Goal: Task Accomplishment & Management: Complete application form

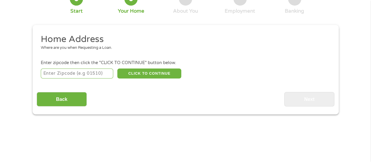
scroll to position [59, 0]
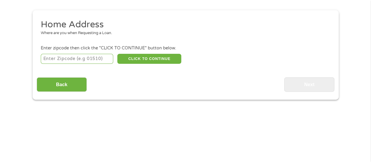
click at [89, 62] on input "number" at bounding box center [77, 59] width 73 height 10
type input "29501"
select select "[US_STATE]"
click at [155, 59] on button "CLICK TO CONTINUE" at bounding box center [149, 59] width 64 height 10
type input "29501"
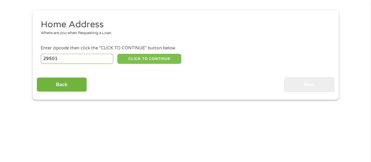
type input "[GEOGRAPHIC_DATA]"
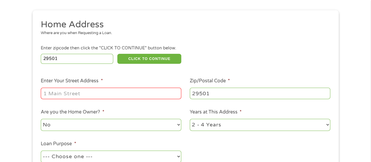
click at [130, 94] on input "Enter Your Street Address *" at bounding box center [111, 93] width 141 height 11
type input "[STREET_ADDRESS]"
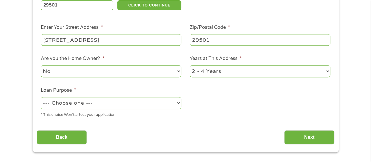
scroll to position [117, 0]
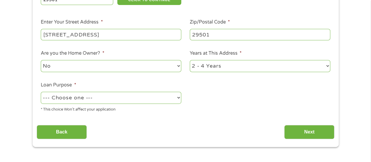
click at [139, 63] on select "No Yes" at bounding box center [111, 66] width 141 height 12
select select "yes"
click at [41, 60] on select "No Yes" at bounding box center [111, 66] width 141 height 12
click at [192, 67] on select "1 Year or less 1 - 2 Years 2 - 4 Years Over 4 Years" at bounding box center [260, 66] width 141 height 12
select select "60months"
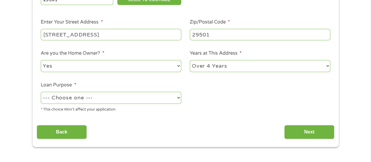
click at [190, 60] on select "1 Year or less 1 - 2 Years 2 - 4 Years Over 4 Years" at bounding box center [260, 66] width 141 height 12
click at [209, 103] on ul "Home Address Where are you when Requesting a Loan. Enter zipcode then click the…" at bounding box center [186, 38] width 298 height 157
click at [160, 97] on select "--- Choose one --- Pay Bills Debt Consolidation Home Improvement Major Purchase…" at bounding box center [111, 98] width 141 height 12
select select "paybills"
click at [41, 92] on select "--- Choose one --- Pay Bills Debt Consolidation Home Improvement Major Purchase…" at bounding box center [111, 98] width 141 height 12
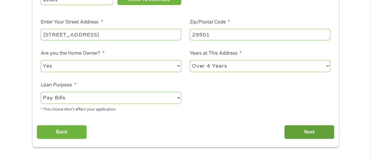
click at [309, 134] on input "Next" at bounding box center [310, 132] width 50 height 14
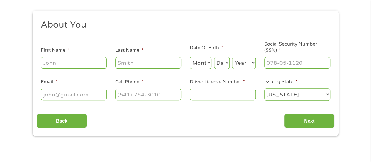
scroll to position [59, 0]
click at [74, 58] on input "First Name *" at bounding box center [74, 62] width 66 height 11
type input "[PERSON_NAME]"
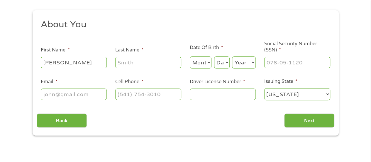
type input "[PERSON_NAME]"
type input "[EMAIL_ADDRESS][DOMAIN_NAME]"
type input "[PHONE_NUMBER]"
click at [197, 63] on select "Month 1 2 3 4 5 6 7 8 9 10 11 12" at bounding box center [201, 62] width 22 height 12
select select "10"
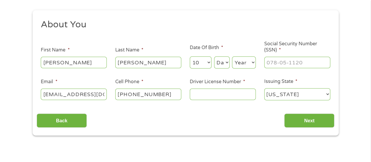
click at [190, 57] on select "Month 1 2 3 4 5 6 7 8 9 10 11 12" at bounding box center [201, 62] width 22 height 12
click at [226, 64] on select "Day 1 2 3 4 5 6 7 8 9 10 11 12 13 14 15 16 17 18 19 20 21 22 23 24 25 26 27 28 …" at bounding box center [222, 62] width 16 height 12
select select "14"
click at [214, 57] on select "Day 1 2 3 4 5 6 7 8 9 10 11 12 13 14 15 16 17 18 19 20 21 22 23 24 25 26 27 28 …" at bounding box center [222, 62] width 16 height 12
click at [240, 65] on select "Year [DATE] 2006 2005 2004 2003 2002 2001 2000 1999 1998 1997 1996 1995 1994 19…" at bounding box center [244, 62] width 24 height 12
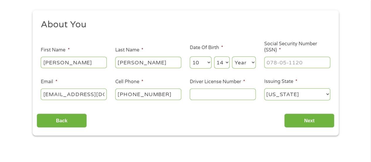
select select "1984"
click at [232, 57] on select "Year [DATE] 2006 2005 2004 2003 2002 2001 2000 1999 1998 1997 1996 1995 1994 19…" at bounding box center [244, 62] width 24 height 12
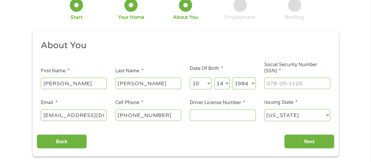
scroll to position [29, 0]
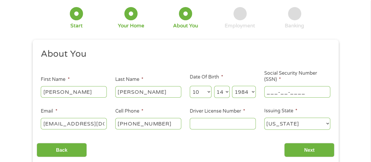
click at [275, 88] on input "___-__-____" at bounding box center [298, 91] width 66 height 11
type input "248-85-6421"
click at [205, 127] on input "Driver License Number *" at bounding box center [223, 123] width 66 height 11
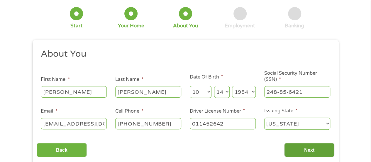
type input "011452642"
click at [311, 150] on input "Next" at bounding box center [310, 150] width 50 height 14
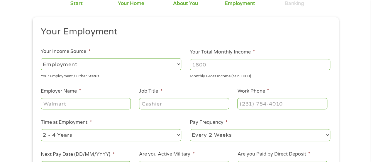
scroll to position [88, 0]
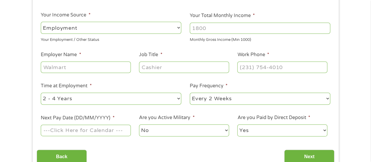
click at [216, 29] on input "Your Total Monthly Income *" at bounding box center [260, 28] width 141 height 11
drag, startPoint x: 216, startPoint y: 29, endPoint x: 159, endPoint y: 29, distance: 57.0
click at [159, 29] on ul "Your Employment Your Income Source * --- Choose one --- Employment [DEMOGRAPHIC…" at bounding box center [186, 65] width 298 height 152
type input "3200"
click at [89, 65] on input "Employer Name *" at bounding box center [86, 66] width 90 height 11
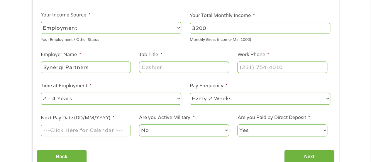
type input "Synergi Partners"
type input "Sales Support"
type input "[PHONE_NUMBER]"
click at [86, 129] on input "Next Pay Date (DD/MM/YYYY) *" at bounding box center [86, 130] width 90 height 11
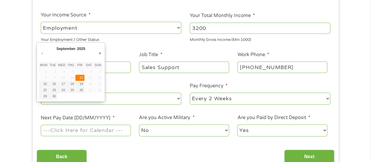
type input "[DATE]"
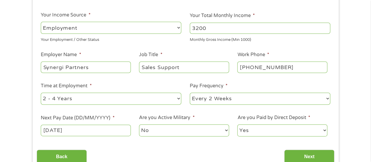
click at [268, 132] on select "Yes No" at bounding box center [283, 130] width 90 height 12
click at [292, 152] on input "Next" at bounding box center [310, 156] width 50 height 14
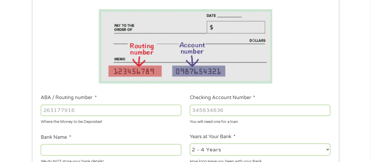
scroll to position [117, 0]
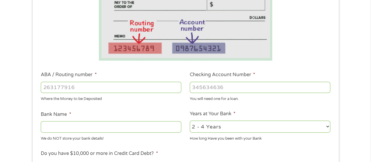
click at [102, 87] on input "ABA / Routing number *" at bounding box center [111, 87] width 141 height 11
type input "053207766"
type input "[PERSON_NAME] FARGO BANK"
type input "053207766"
click at [244, 85] on input "Checking Account Number *" at bounding box center [260, 87] width 141 height 11
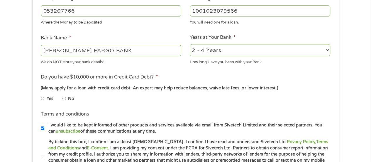
scroll to position [206, 0]
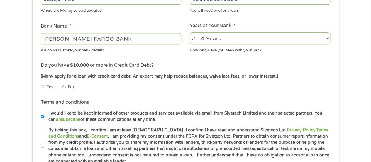
type input "1001023079566"
click at [48, 87] on label "Yes" at bounding box center [50, 87] width 7 height 6
click at [44, 87] on input "Yes" at bounding box center [43, 86] width 4 height 9
radio input "true"
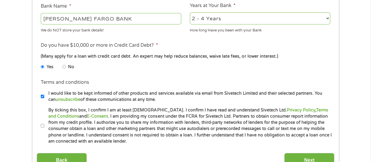
scroll to position [235, 0]
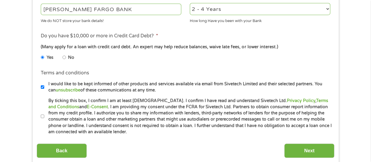
click at [113, 107] on label "By ticking this box, I confirm I am at least [DEMOGRAPHIC_DATA]. I confirm I ha…" at bounding box center [188, 116] width 288 height 38
click at [44, 112] on input "By ticking this box, I confirm I am at least [DEMOGRAPHIC_DATA]. I confirm I ha…" at bounding box center [43, 116] width 4 height 9
checkbox input "true"
click at [316, 149] on input "Next" at bounding box center [310, 150] width 50 height 14
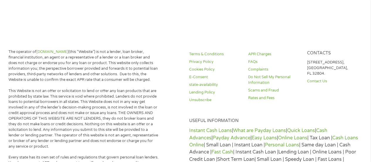
scroll to position [192, 0]
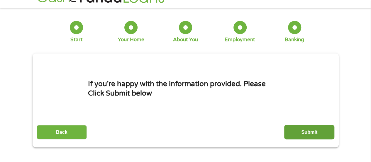
click at [290, 131] on input "Submit" at bounding box center [310, 132] width 50 height 14
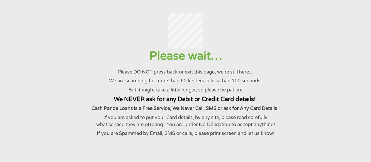
scroll to position [0, 0]
